Goal: Task Accomplishment & Management: Use online tool/utility

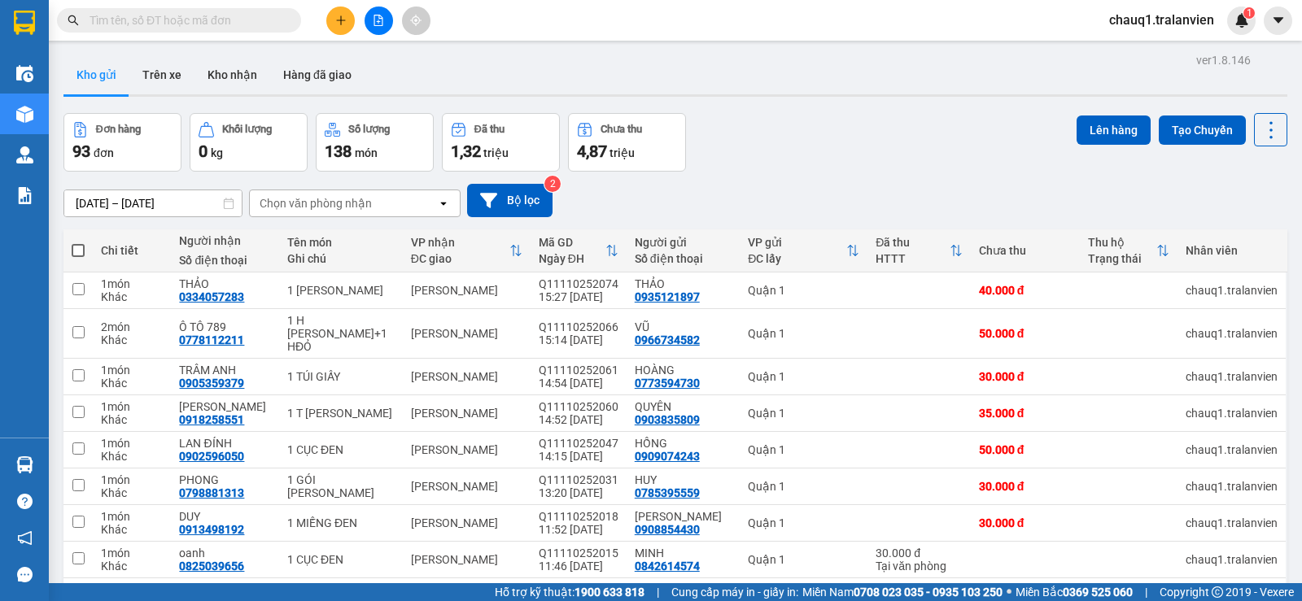
click at [186, 11] on span at bounding box center [179, 20] width 244 height 24
click at [191, 13] on input "text" at bounding box center [186, 20] width 192 height 18
paste input "0935009617"
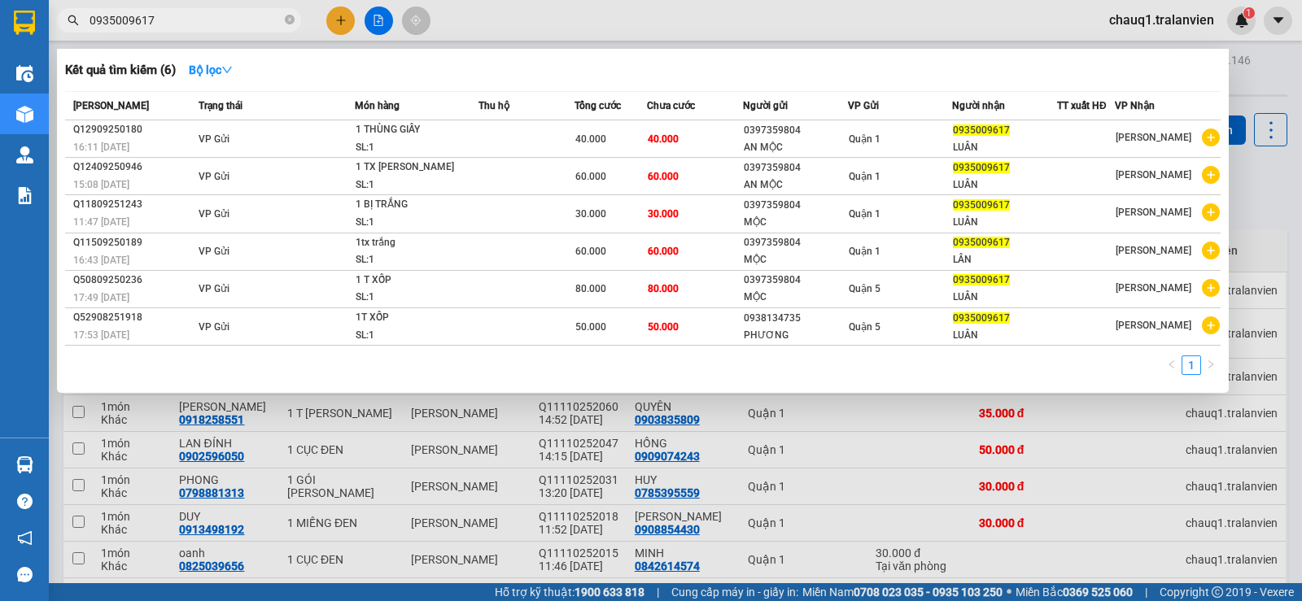
click at [212, 7] on div at bounding box center [651, 300] width 1302 height 601
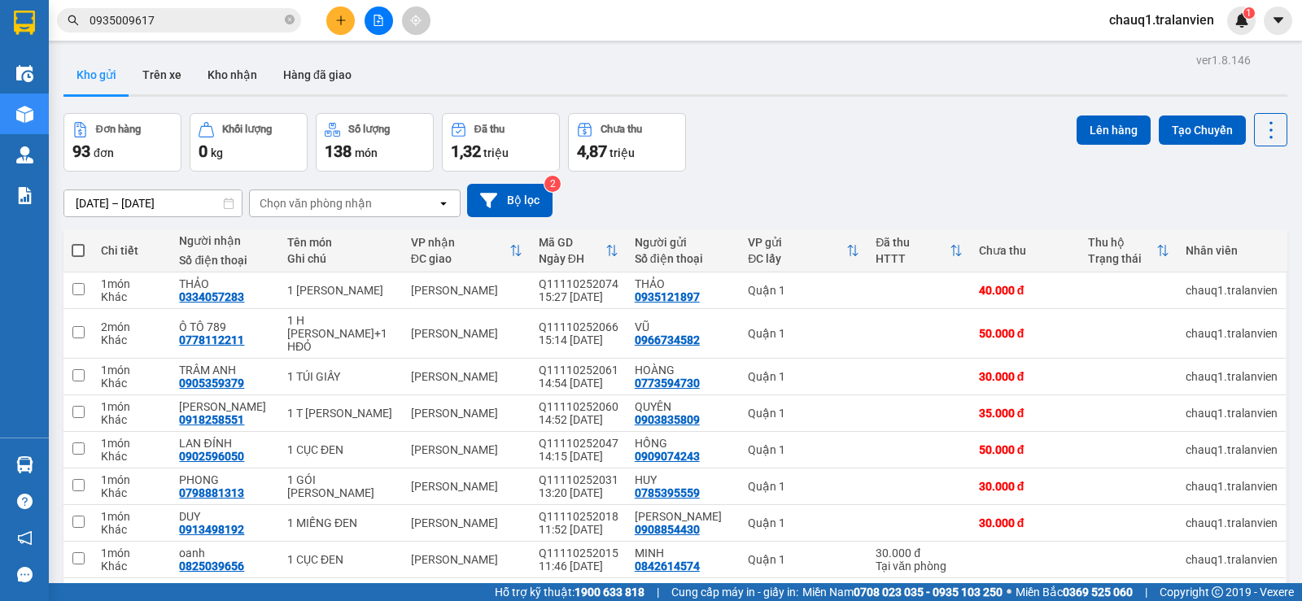
click at [199, 13] on input "0935009617" at bounding box center [186, 20] width 192 height 18
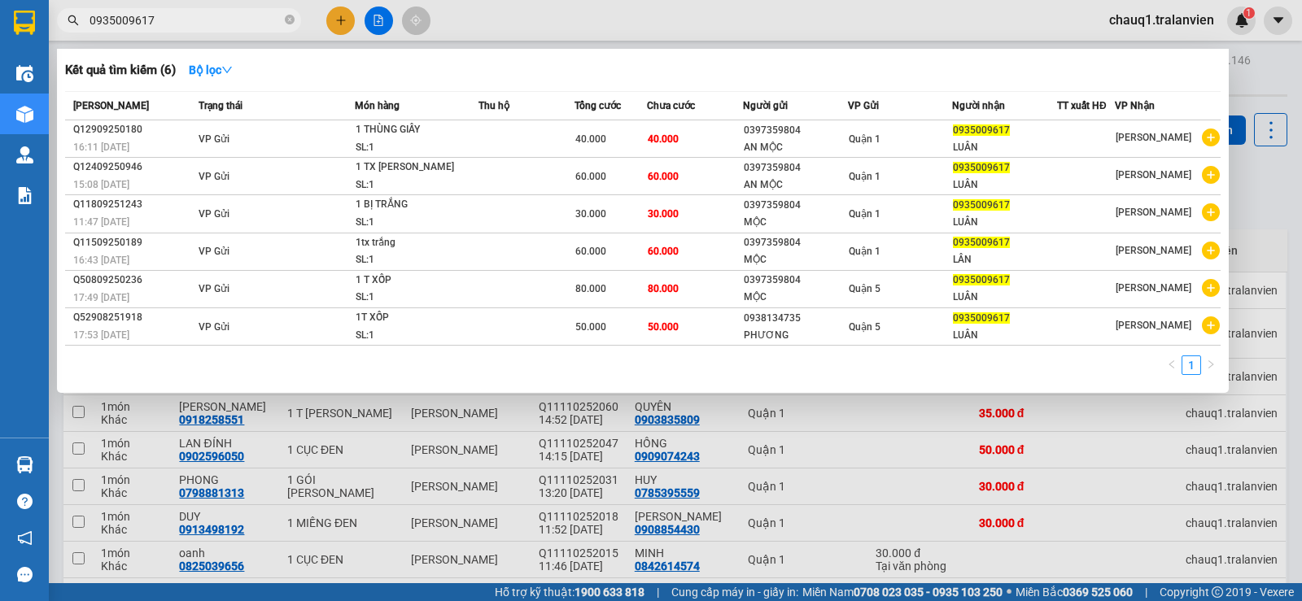
click at [199, 13] on input "0935009617" at bounding box center [186, 20] width 192 height 18
paste input "783966789"
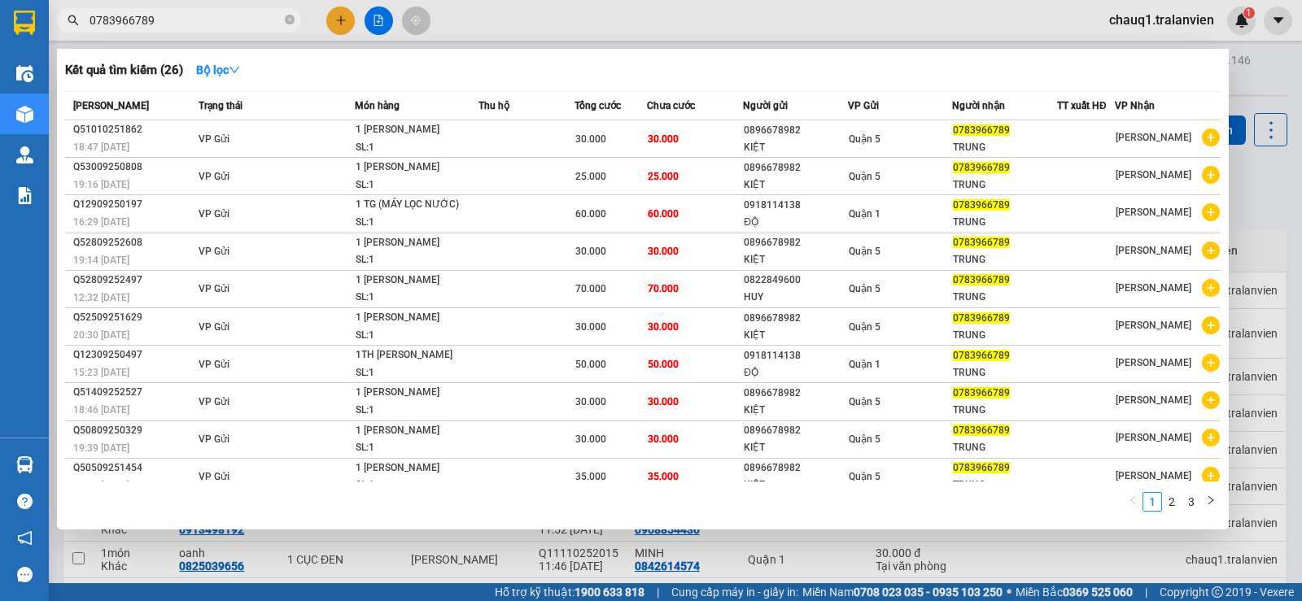
click at [261, 20] on input "0783966789" at bounding box center [186, 20] width 192 height 18
paste input "914143341"
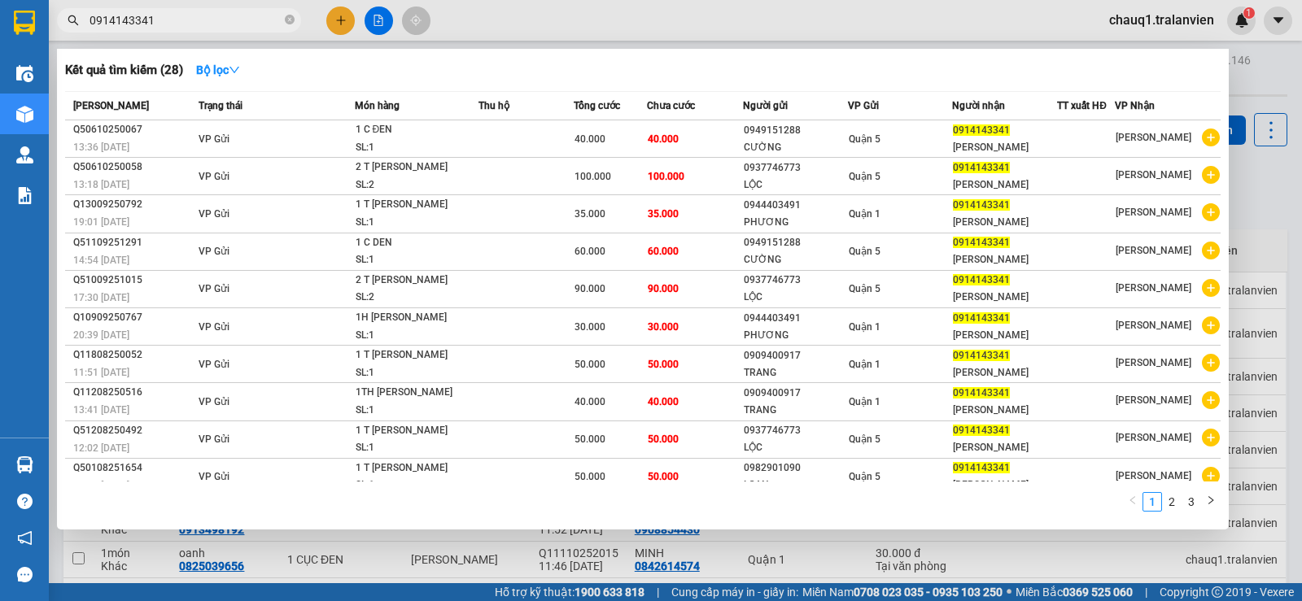
click at [167, 26] on input "0914143341" at bounding box center [186, 20] width 192 height 18
paste input "0514021"
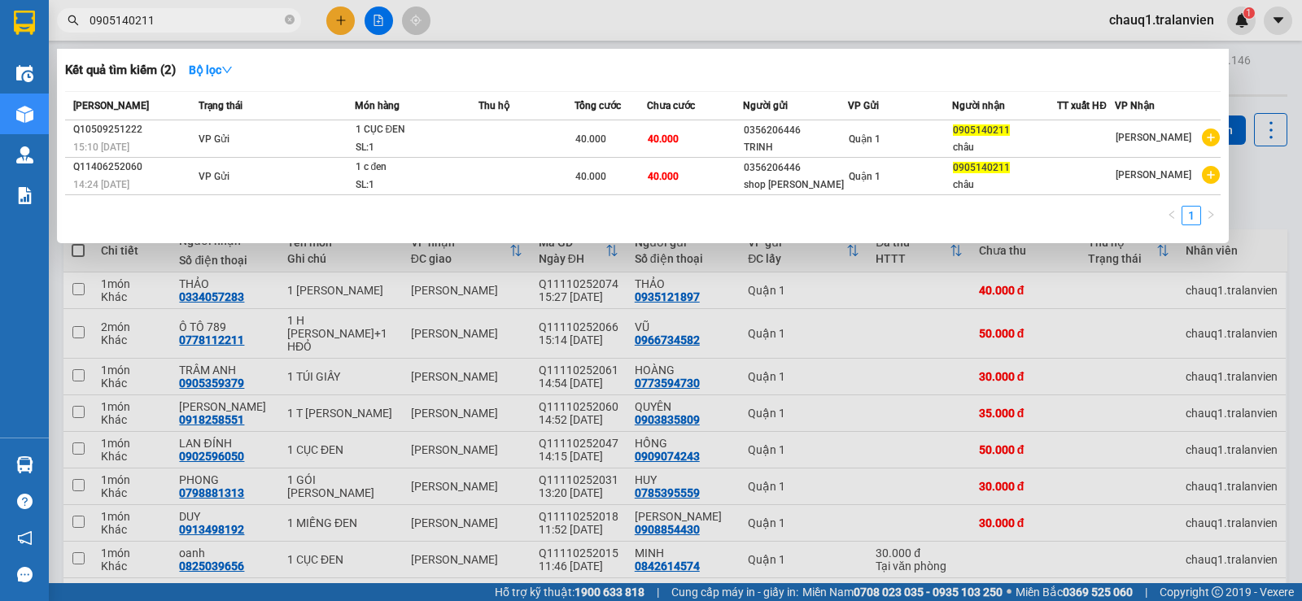
click at [136, 19] on input "0905140211" at bounding box center [186, 20] width 192 height 18
paste input "85080692"
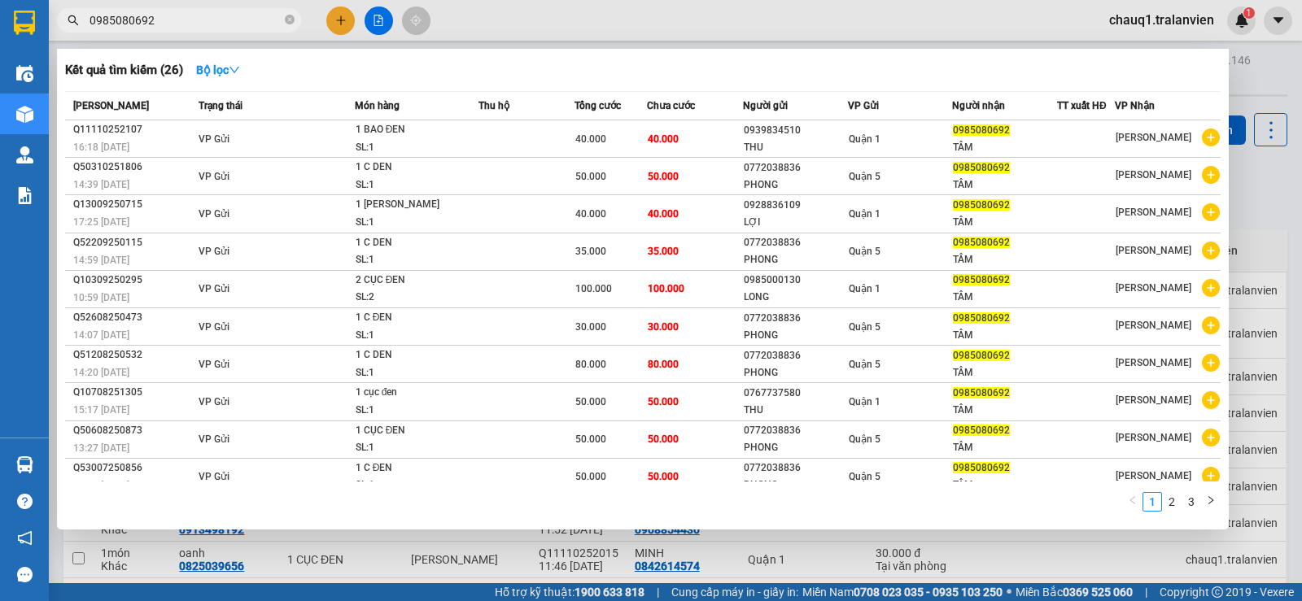
type input "0985080692"
